Goal: Task Accomplishment & Management: Manage account settings

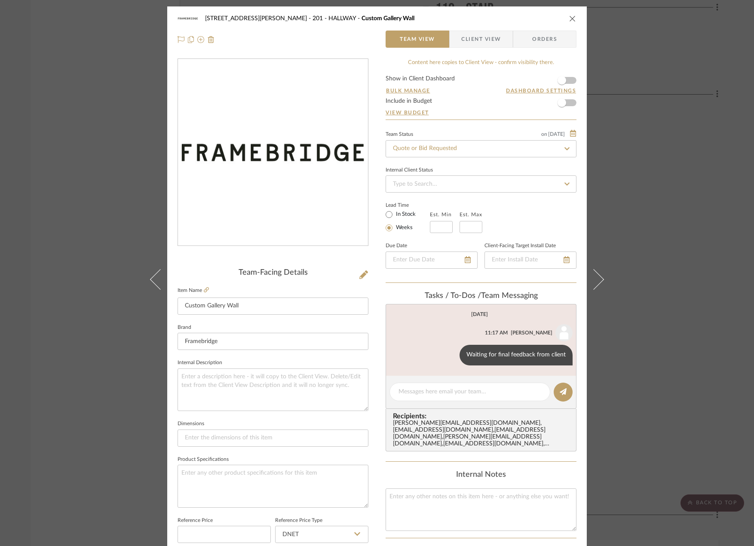
click at [386, 459] on div "Content here copies to Client View - confirm visibility there. Show in Client D…" at bounding box center [481, 412] width 191 height 708
click at [79, 138] on div "[STREET_ADDRESS][PERSON_NAME] - HALLWAY Custom Gallery Wall Team View Client Vi…" at bounding box center [377, 273] width 754 height 546
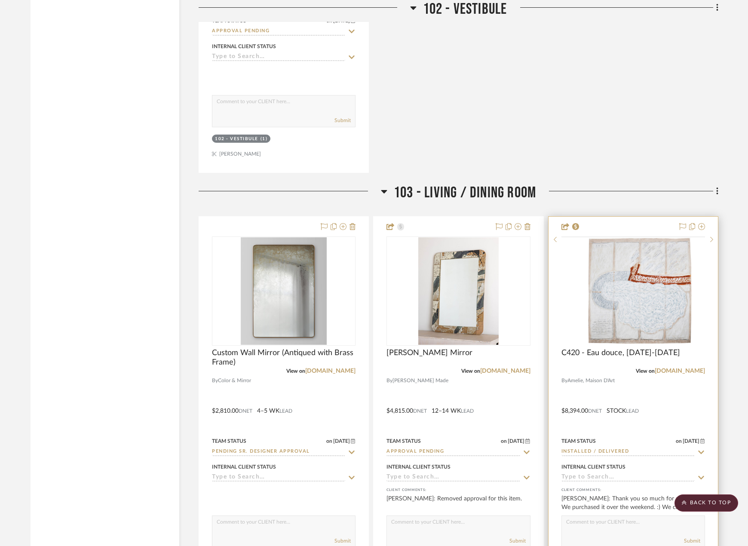
scroll to position [2365, 0]
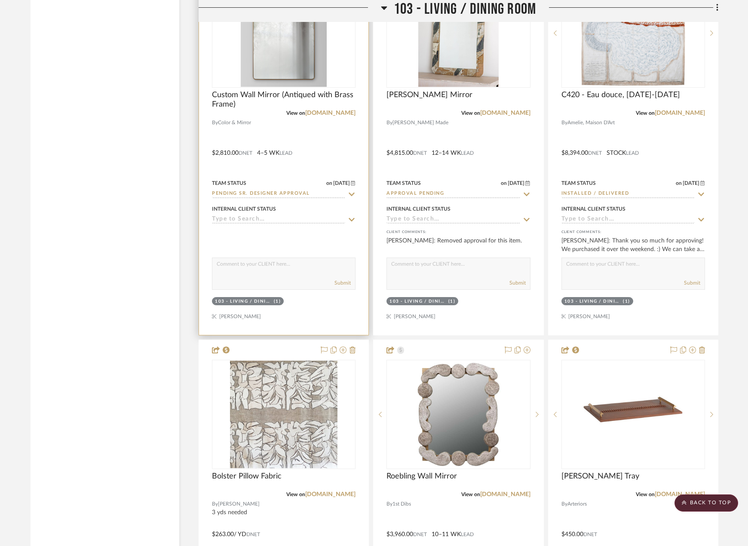
click at [321, 130] on div at bounding box center [283, 147] width 169 height 376
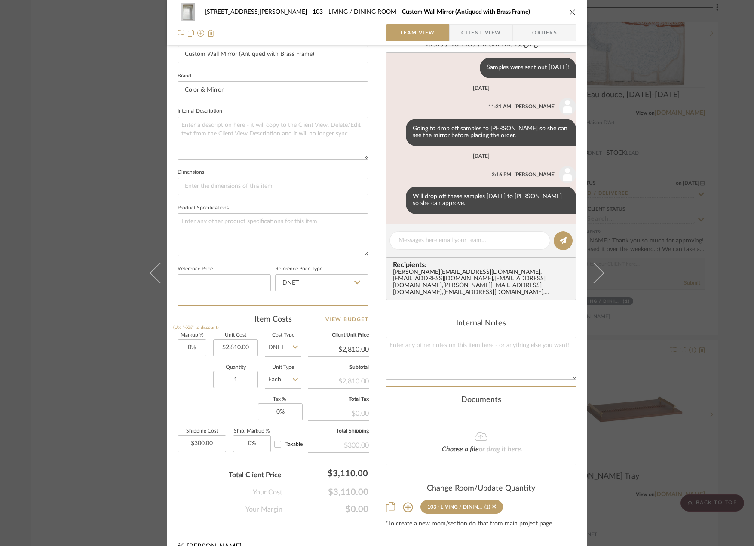
scroll to position [258, 0]
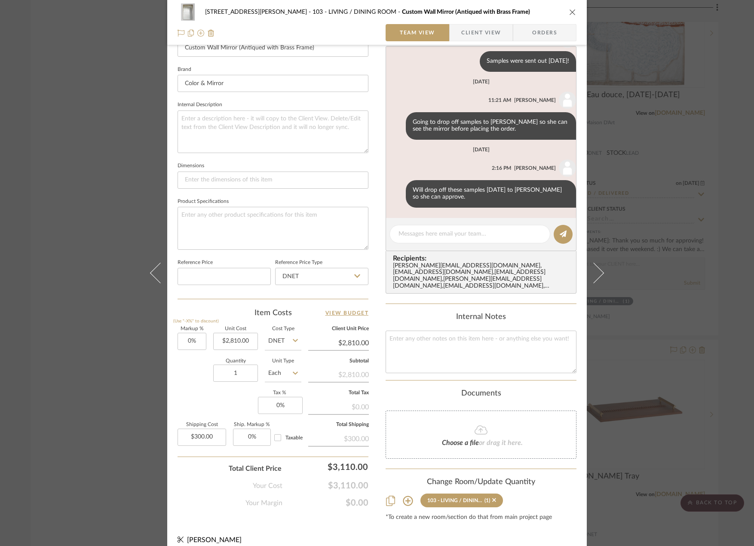
click at [498, 439] on span "or drag it here." at bounding box center [501, 442] width 44 height 7
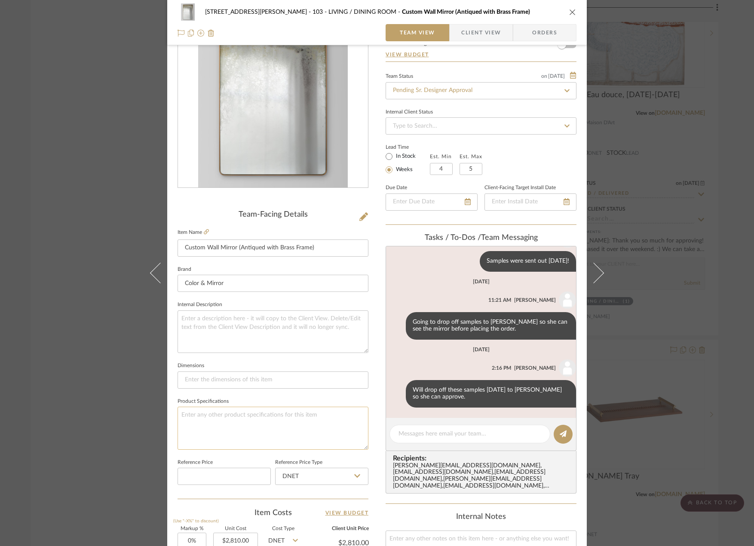
scroll to position [0, 0]
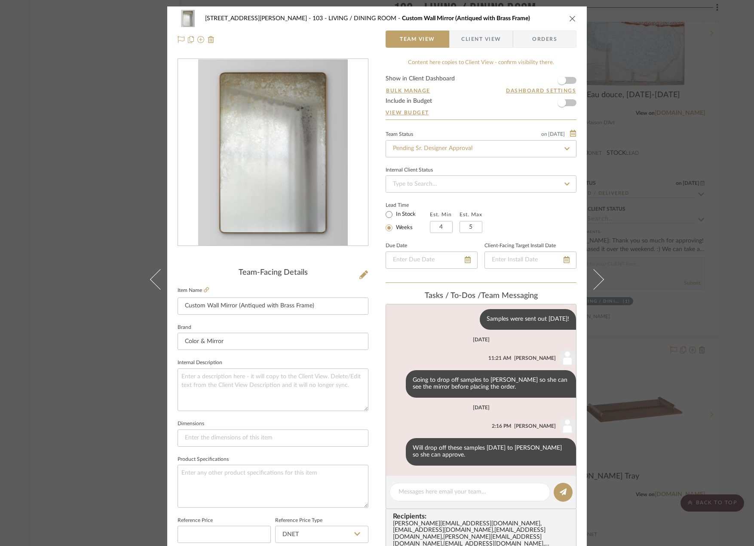
click at [100, 184] on div "[STREET_ADDRESS][PERSON_NAME] - LIVING / DINING ROOM Custom Wall Mirror (Antiqu…" at bounding box center [377, 273] width 754 height 546
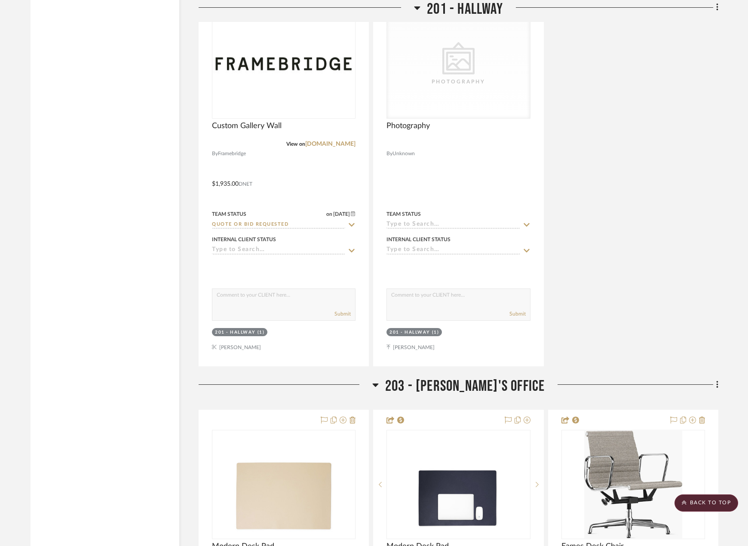
scroll to position [8300, 0]
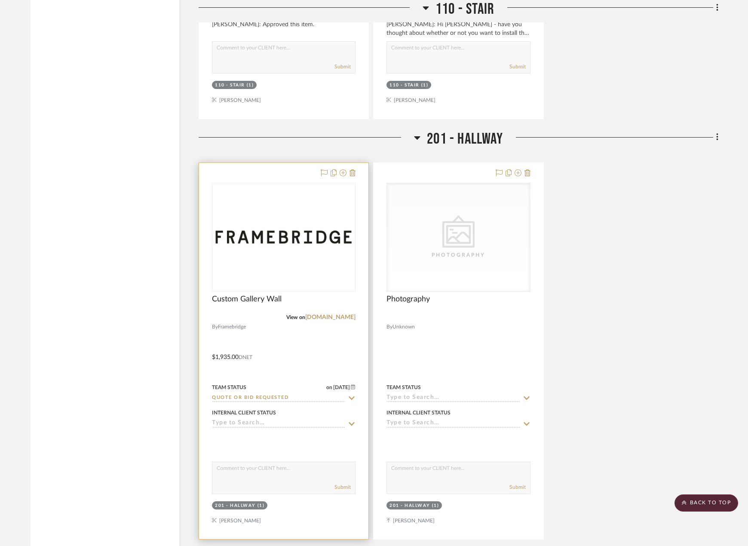
click at [306, 315] on div at bounding box center [283, 351] width 169 height 376
